Goal: Task Accomplishment & Management: Use online tool/utility

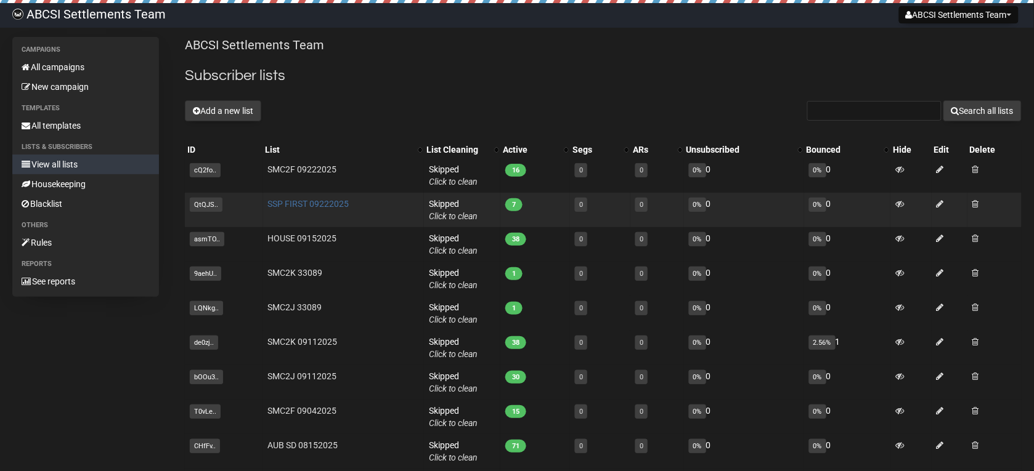
click at [312, 208] on link "SSP FIRST 09222025" at bounding box center [308, 204] width 81 height 10
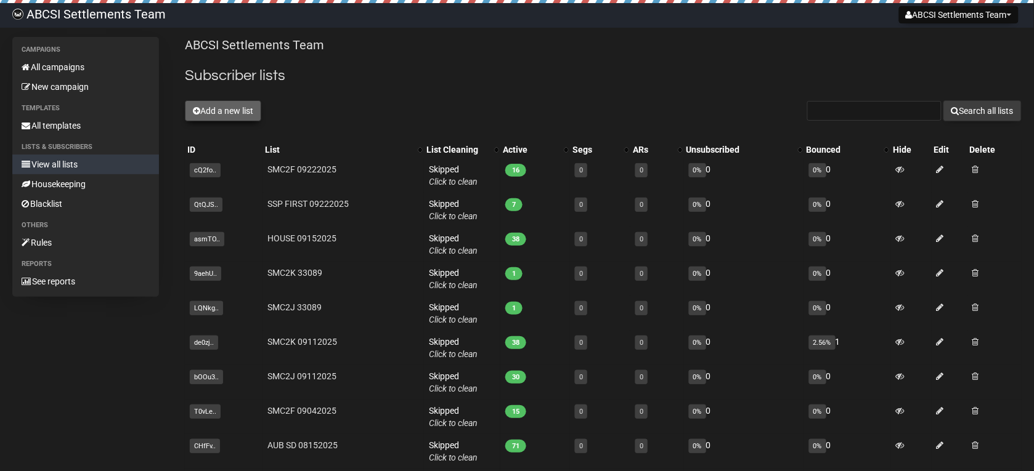
click at [226, 118] on button "Add a new list" at bounding box center [223, 110] width 76 height 21
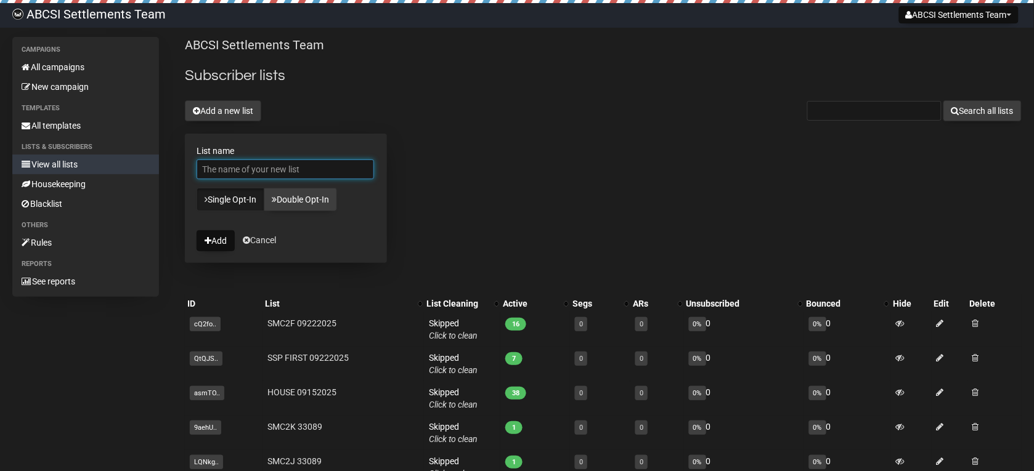
click at [246, 168] on input "List name" at bounding box center [285, 170] width 177 height 20
type input "HOUSE TO 09222025"
click at [209, 238] on icon "submit" at bounding box center [208, 241] width 7 height 9
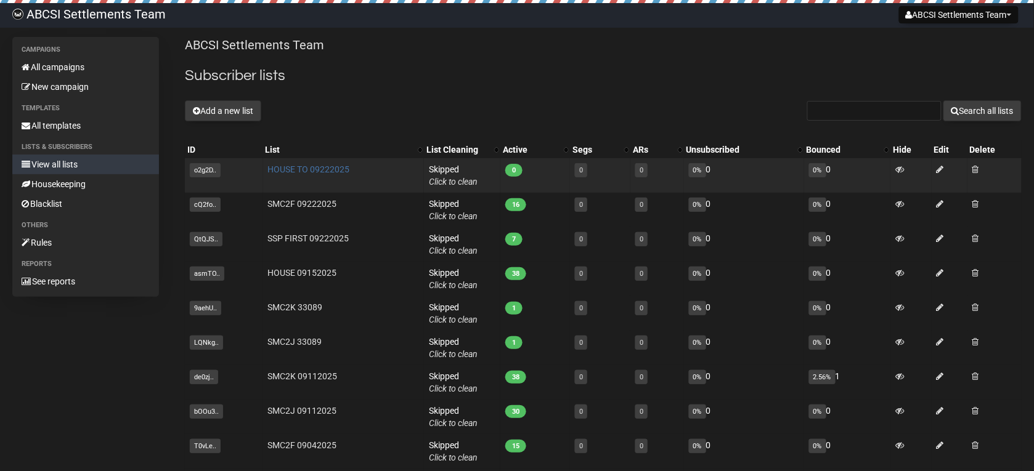
click at [293, 171] on link "HOUSE TO 09222025" at bounding box center [309, 169] width 82 height 10
